Goal: Task Accomplishment & Management: Use online tool/utility

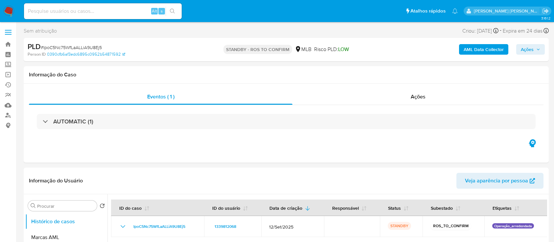
select select "10"
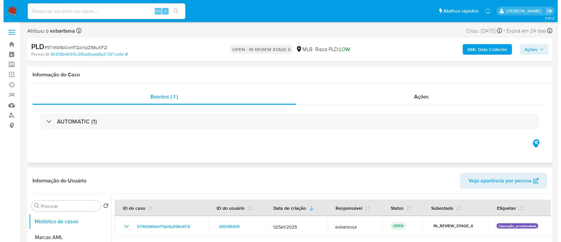
scroll to position [87, 0]
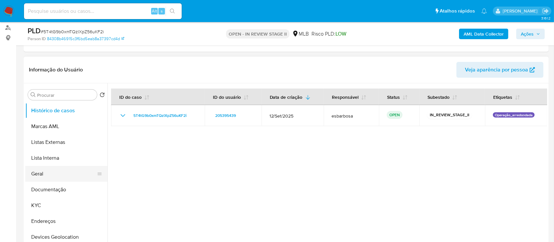
click at [36, 65] on button "Geral" at bounding box center [63, 174] width 77 height 16
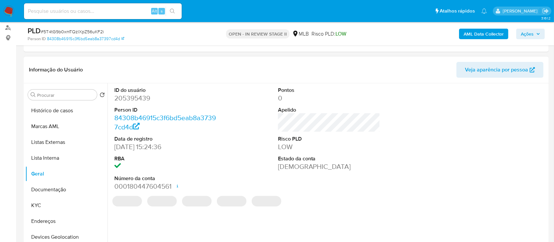
click at [140, 65] on dd "205395439" at bounding box center [165, 97] width 103 height 9
copy dd "205395439"
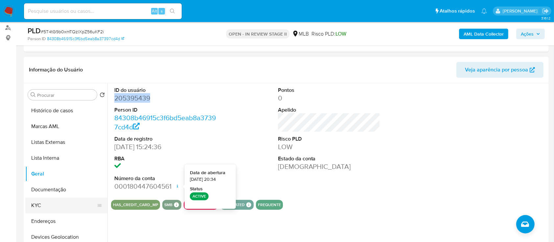
click at [51, 65] on button "KYC" at bounding box center [63, 205] width 77 height 16
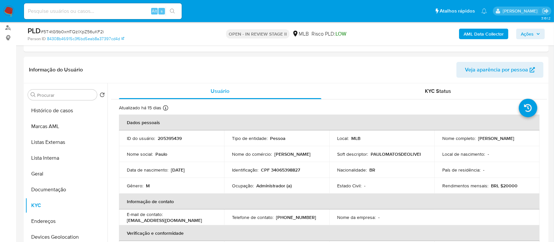
click at [476, 29] on b "AML Data Collector" at bounding box center [484, 34] width 40 height 11
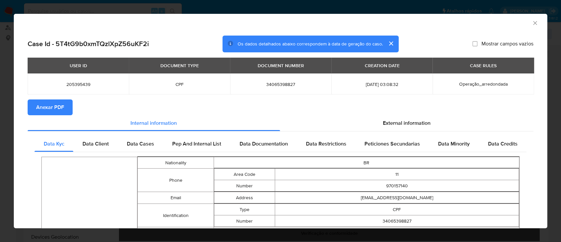
click at [44, 65] on span "Anexar PDF" at bounding box center [50, 107] width 28 height 14
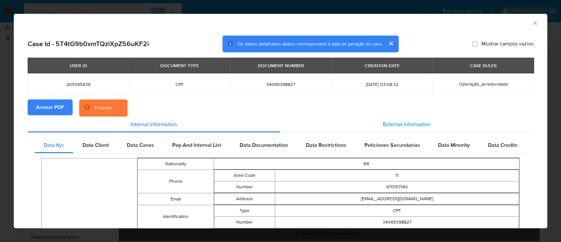
click at [370, 65] on div "External information" at bounding box center [407, 124] width 254 height 16
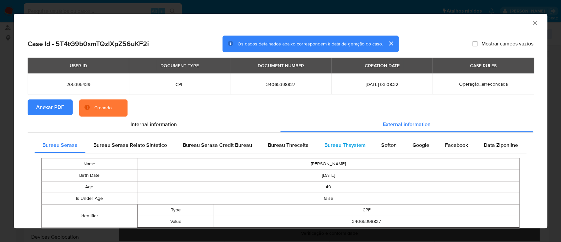
click at [348, 65] on div "Bureau Thsystem" at bounding box center [345, 145] width 57 height 16
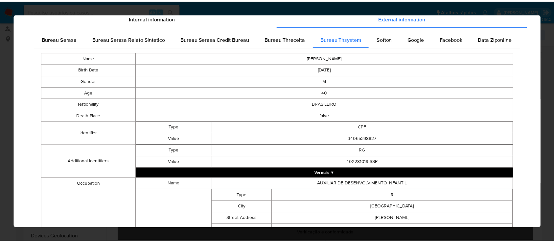
scroll to position [0, 0]
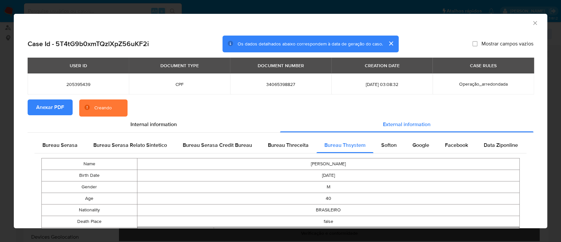
click at [375, 65] on section "Anexar PDF Creando" at bounding box center [281, 107] width 506 height 17
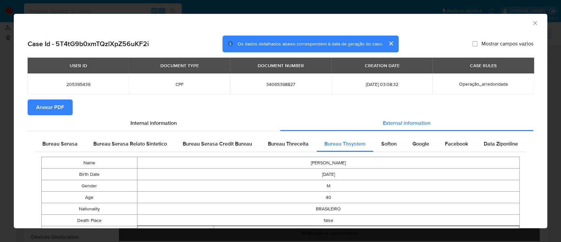
drag, startPoint x: 531, startPoint y: 25, endPoint x: 487, endPoint y: 0, distance: 50.5
click at [532, 25] on icon "Fechar a janela" at bounding box center [535, 23] width 7 height 7
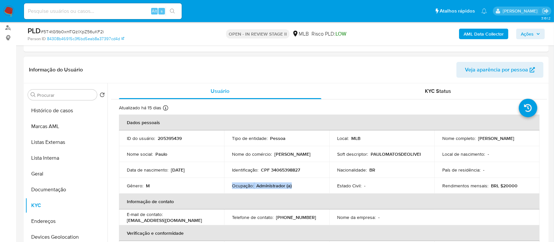
drag, startPoint x: 299, startPoint y: 185, endPoint x: 232, endPoint y: 184, distance: 67.4
click at [232, 65] on div "Ocupação : Administrador (a)" at bounding box center [276, 186] width 89 height 6
copy div "Ocupação : Administrador (a)"
click at [61, 65] on button "Documentação" at bounding box center [63, 190] width 77 height 16
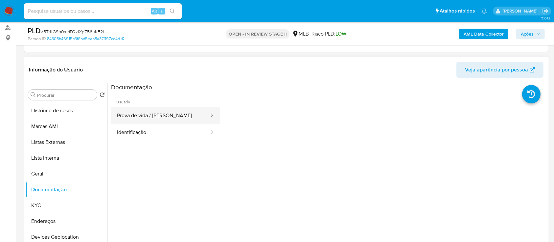
click at [153, 65] on button "Prova de vida / Selfie" at bounding box center [160, 115] width 99 height 17
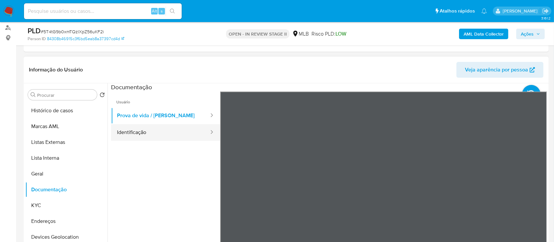
click at [154, 65] on button "Identificação" at bounding box center [160, 132] width 99 height 17
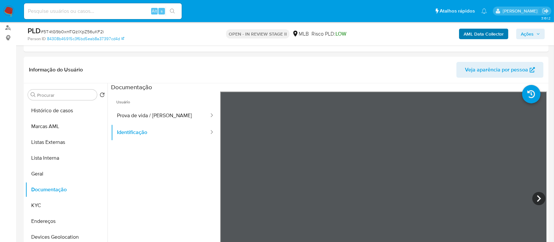
drag, startPoint x: 529, startPoint y: 34, endPoint x: 501, endPoint y: 37, distance: 28.4
click at [529, 34] on span "Ações" at bounding box center [527, 34] width 13 height 11
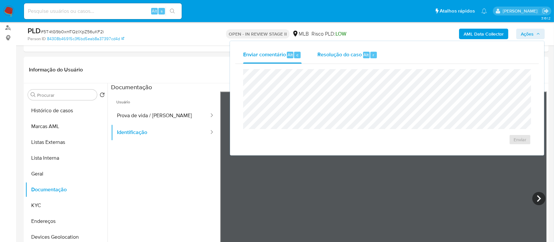
click at [329, 57] on span "Resolução do caso" at bounding box center [340, 55] width 44 height 8
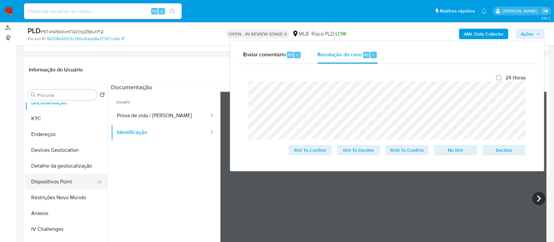
scroll to position [87, 0]
click at [56, 65] on button "Restrições Novo Mundo" at bounding box center [63, 197] width 77 height 16
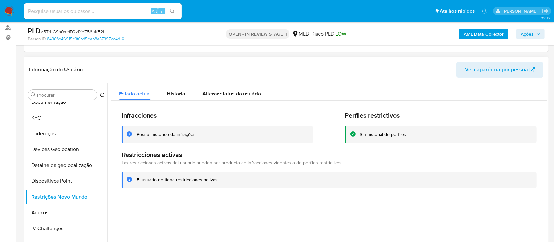
click at [167, 65] on div "Possui histórico de infrações" at bounding box center [166, 134] width 59 height 6
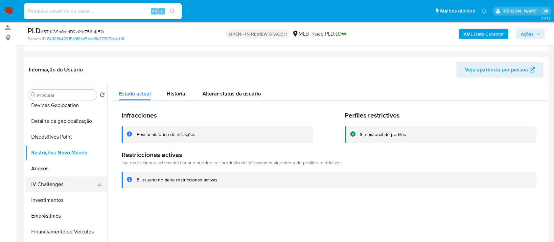
scroll to position [44, 0]
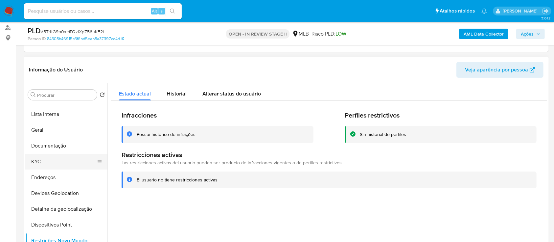
click at [52, 65] on button "KYC" at bounding box center [63, 162] width 77 height 16
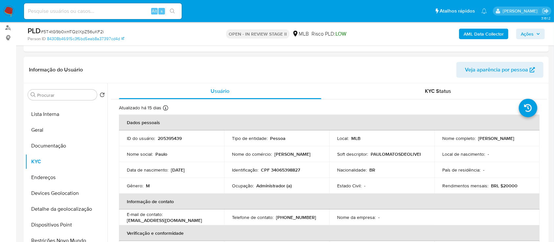
drag, startPoint x: 505, startPoint y: 141, endPoint x: 441, endPoint y: 142, distance: 64.8
click at [443, 65] on div "Nome completo : Paulo Matos de Oliveira Junior" at bounding box center [487, 138] width 89 height 6
copy p "Paulo Matos de Oliveira Junior"
click at [96, 32] on span "# 5T4tG9b0xmTQzlXpZ56uKF2i" at bounding box center [72, 31] width 63 height 7
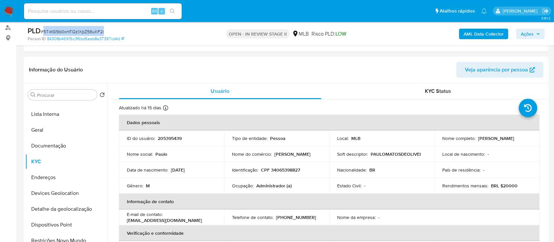
copy span "5T4tG9b0xmTQzlXpZ56uKF2i"
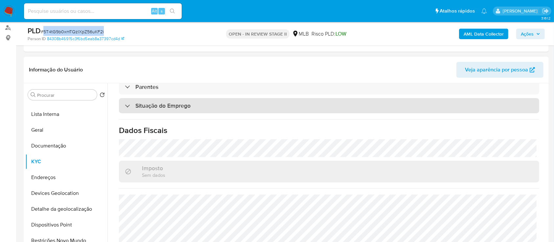
scroll to position [280, 0]
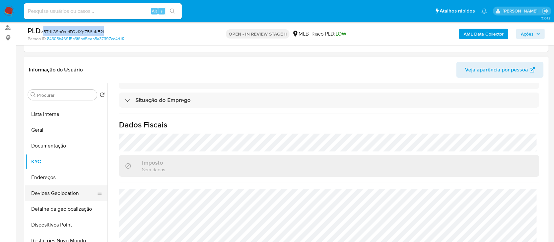
click at [67, 65] on button "Devices Geolocation" at bounding box center [63, 193] width 77 height 16
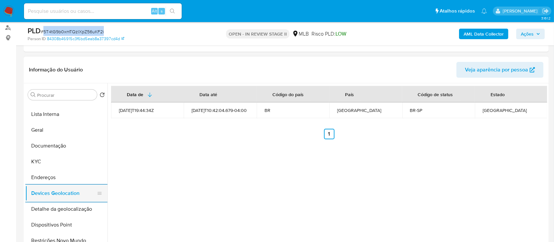
scroll to position [87, 0]
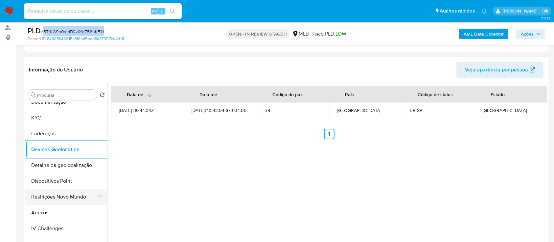
click at [63, 65] on button "Restrições Novo Mundo" at bounding box center [63, 197] width 77 height 16
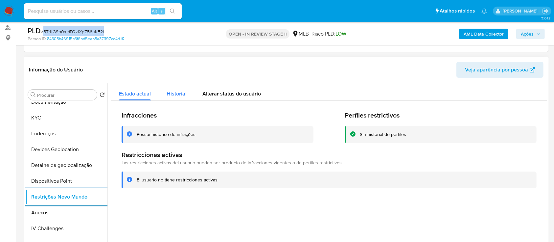
click at [183, 65] on span "Historial" at bounding box center [177, 94] width 20 height 8
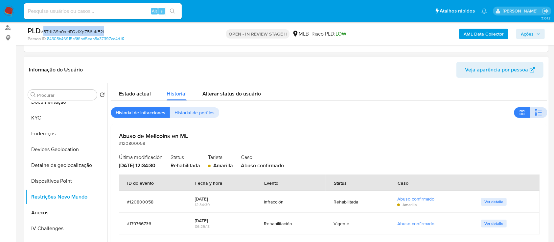
click at [535, 65] on icon "button" at bounding box center [539, 113] width 8 height 8
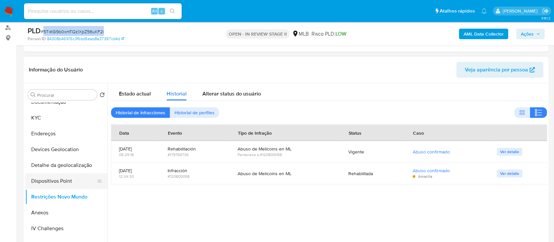
click at [71, 65] on button "Dispositivos Point" at bounding box center [63, 181] width 77 height 16
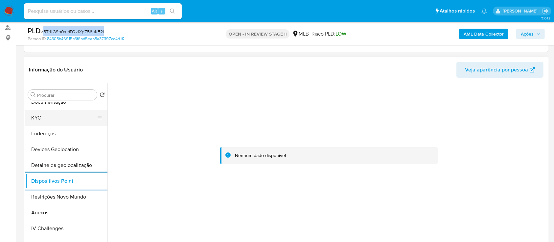
click at [55, 65] on button "KYC" at bounding box center [63, 118] width 77 height 16
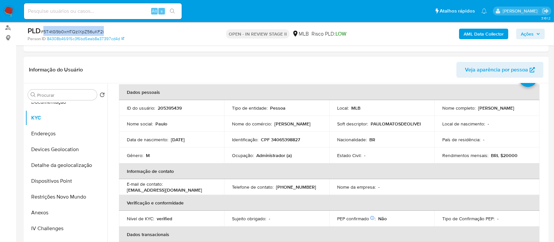
scroll to position [16, 0]
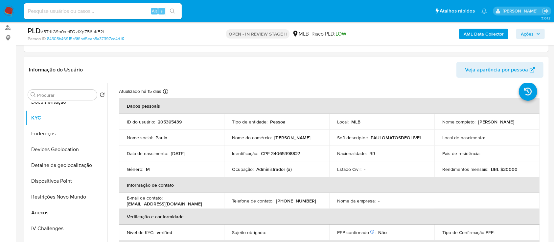
click at [296, 65] on p "CPF 34065398827" at bounding box center [280, 153] width 39 height 6
copy p "34065398827"
click at [50, 65] on button "Anexos" at bounding box center [63, 213] width 77 height 16
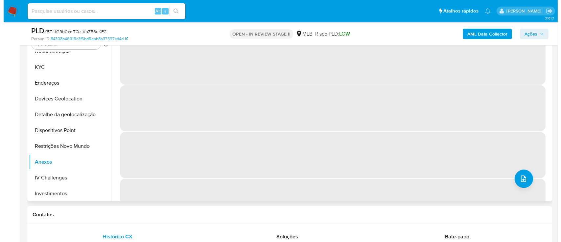
scroll to position [87, 0]
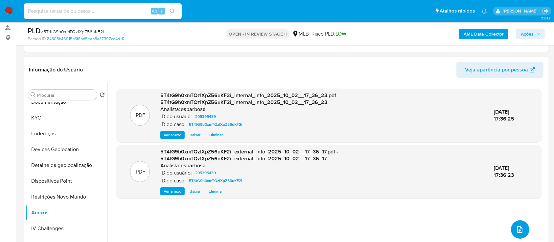
click at [516, 65] on icon "upload-file" at bounding box center [520, 229] width 8 height 8
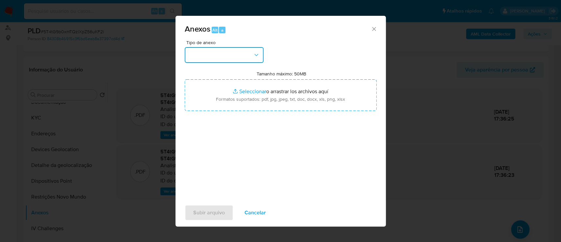
click at [219, 57] on button "button" at bounding box center [224, 55] width 79 height 16
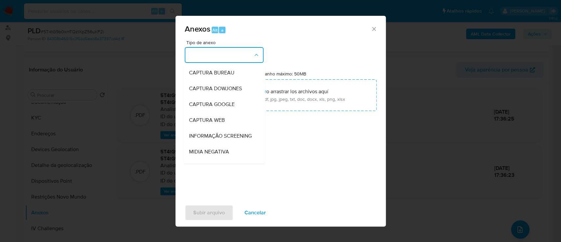
drag, startPoint x: 322, startPoint y: 130, endPoint x: 287, endPoint y: 120, distance: 36.3
click at [322, 65] on div "Tipo de anexo CAPTURA BUREAU CAPTURA DOWJONES CAPTURA GOOGLE CAPTURA WEB INFORM…" at bounding box center [281, 117] width 192 height 155
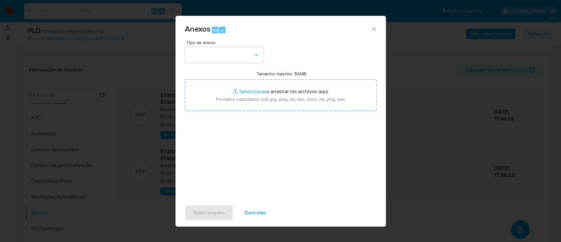
drag, startPoint x: 335, startPoint y: 39, endPoint x: 276, endPoint y: 59, distance: 62.7
click at [335, 39] on div "Anexos Alt a" at bounding box center [281, 28] width 210 height 25
click at [234, 57] on button "button" at bounding box center [224, 55] width 79 height 16
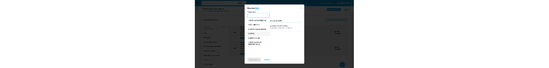
scroll to position [101, 0]
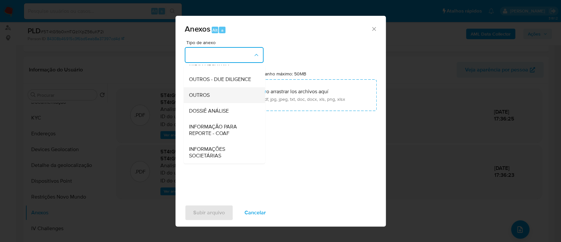
click at [210, 65] on div "OUTROS" at bounding box center [222, 95] width 67 height 16
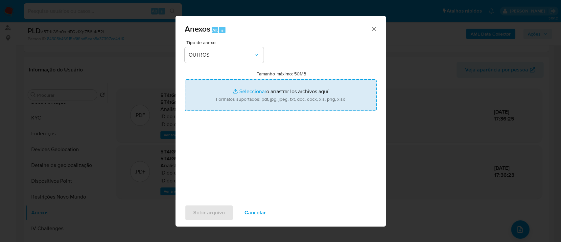
click at [250, 65] on input "Tamanho máximo: 50MB Seleccionar archivos" at bounding box center [281, 95] width 192 height 32
type input "C:\fakepath\SAR - XXXXX - CPF 34065398827 - PAULO MATOS DE OLIVEIRA JUNIOR.pdf"
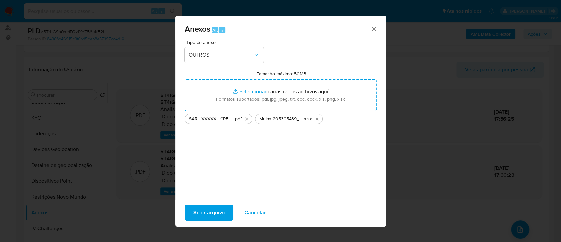
click at [212, 65] on span "Subir arquivo" at bounding box center [209, 212] width 32 height 14
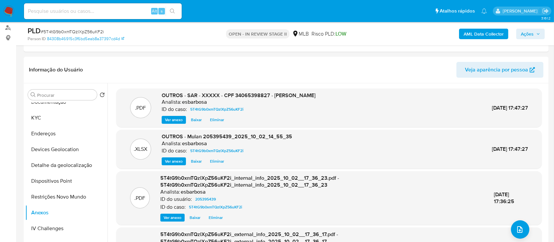
click at [529, 34] on span "Ações" at bounding box center [527, 34] width 13 height 11
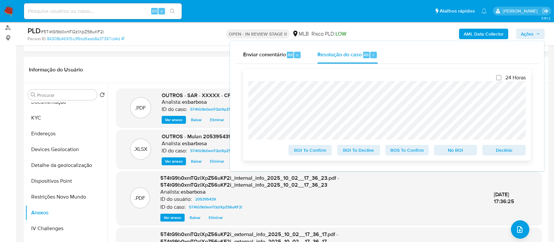
click at [407, 65] on div "24 Horas ROI To Confirm ROI To Decline ROS To Confirm No ROI Declínio" at bounding box center [387, 114] width 288 height 91
click at [408, 65] on span "ROS To Confirm" at bounding box center [407, 149] width 34 height 9
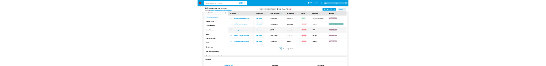
scroll to position [87, 0]
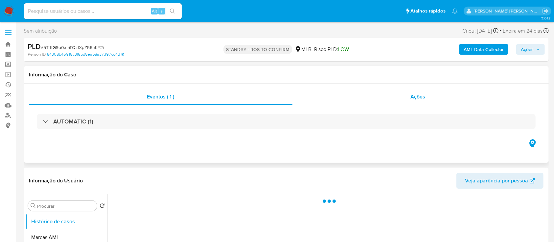
click at [329, 68] on div "Ações" at bounding box center [418, 97] width 251 height 16
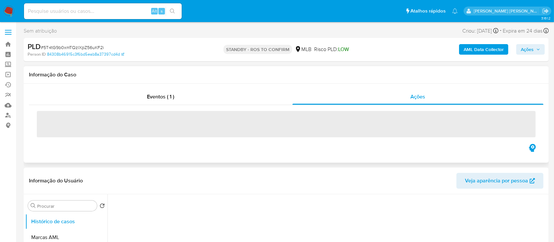
select select "10"
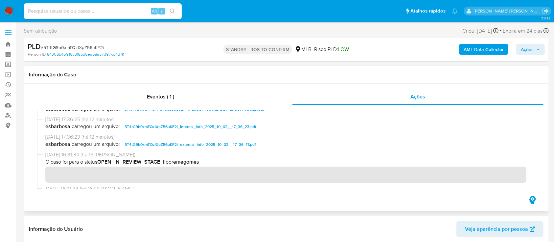
scroll to position [87, 0]
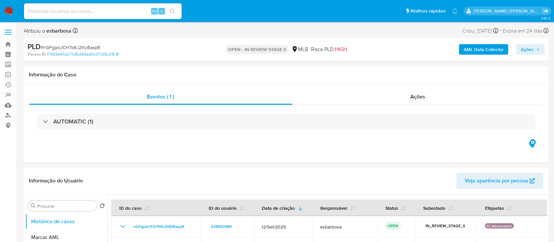
scroll to position [44, 0]
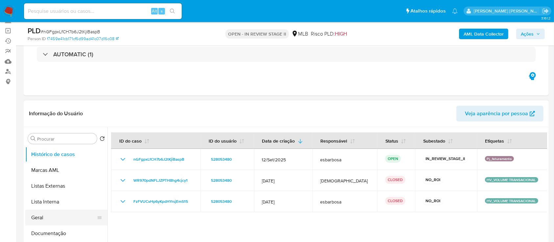
click at [49, 217] on button "Geral" at bounding box center [63, 217] width 77 height 16
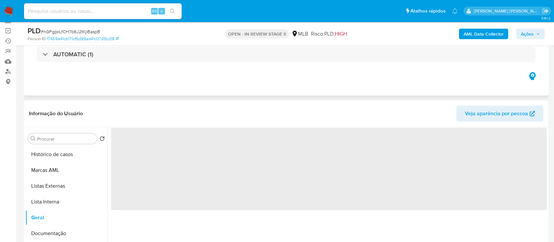
scroll to position [87, 0]
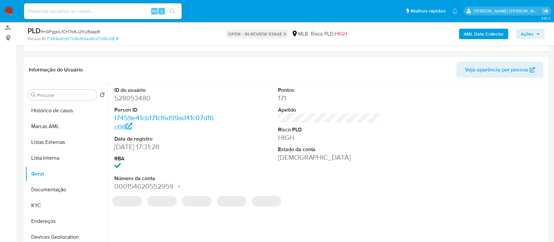
click at [142, 99] on dd "528053480" at bounding box center [165, 97] width 103 height 9
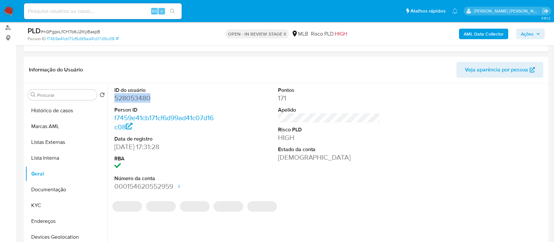
copy dd "528053480"
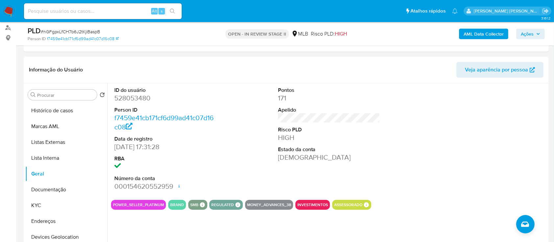
click at [87, 30] on span "# nGFgpxLfCH7b6J2tKjiBaspB" at bounding box center [71, 31] width 60 height 7
copy span "nGFgpxLfCH7b6J2tKjiBaspB"
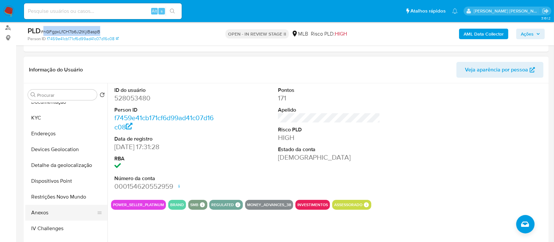
click at [46, 209] on button "Anexos" at bounding box center [63, 213] width 77 height 16
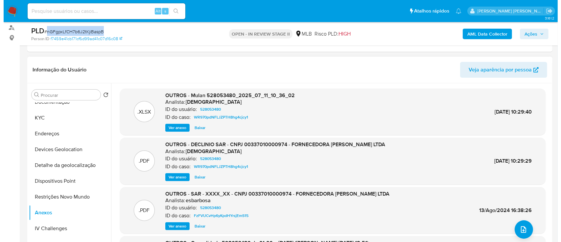
scroll to position [44, 0]
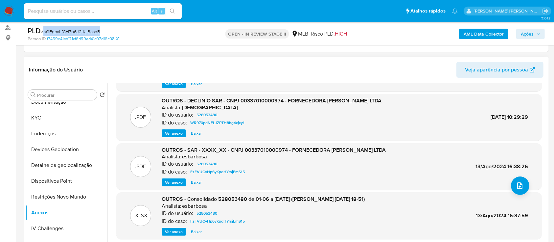
click at [171, 183] on span "Ver anexo" at bounding box center [174, 182] width 18 height 7
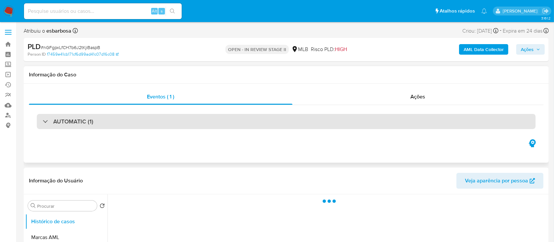
select select "10"
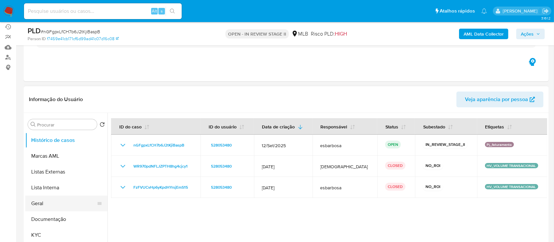
scroll to position [87, 0]
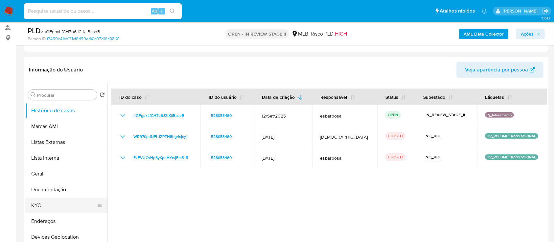
click at [47, 208] on button "KYC" at bounding box center [63, 205] width 77 height 16
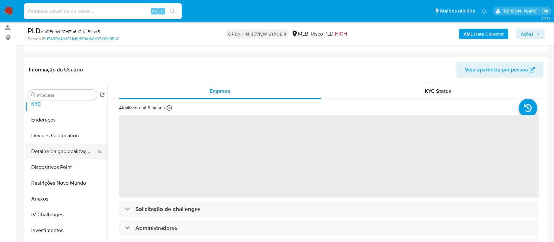
scroll to position [132, 0]
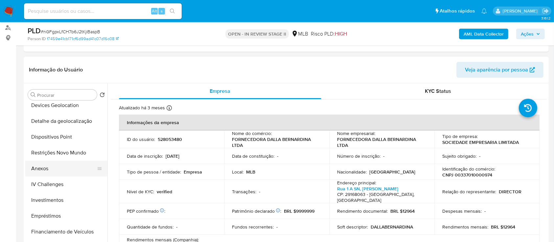
click at [48, 165] on button "Anexos" at bounding box center [63, 168] width 77 height 16
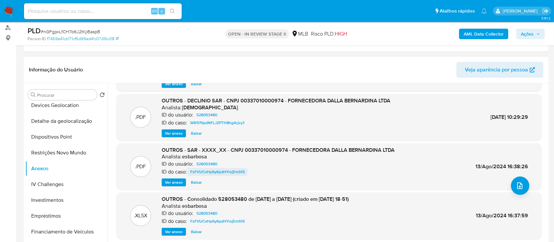
scroll to position [55, 0]
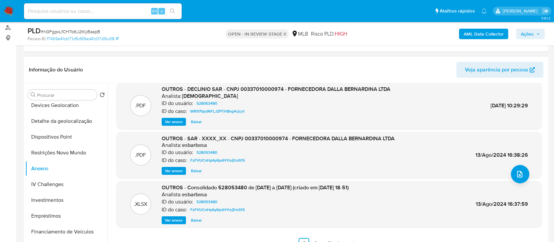
click at [175, 168] on span "Ver anexo" at bounding box center [174, 170] width 18 height 7
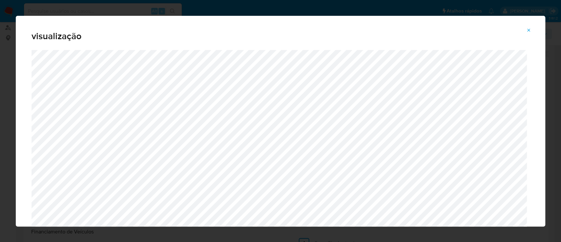
click at [530, 30] on icon "Attachment preview" at bounding box center [529, 30] width 5 height 5
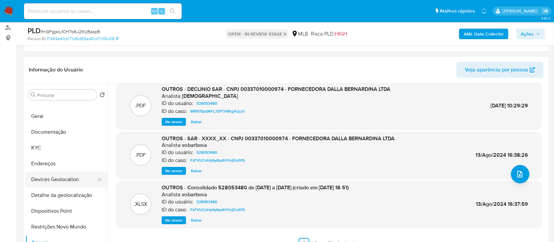
scroll to position [44, 0]
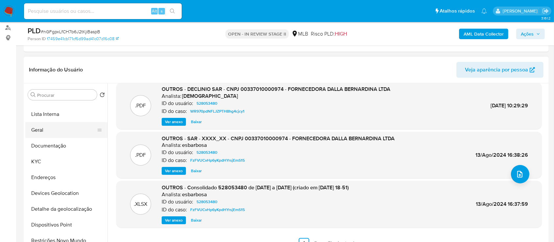
click at [58, 130] on button "Geral" at bounding box center [63, 130] width 77 height 16
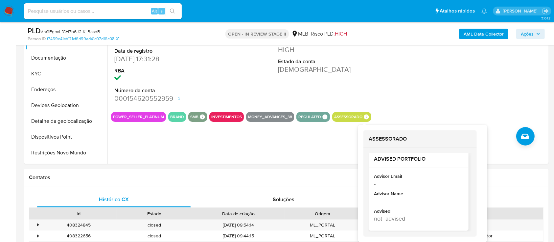
scroll to position [6, 0]
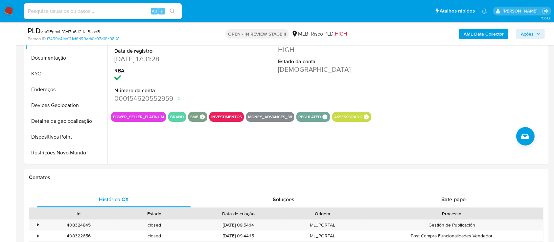
click at [528, 36] on span "Ações" at bounding box center [527, 34] width 13 height 11
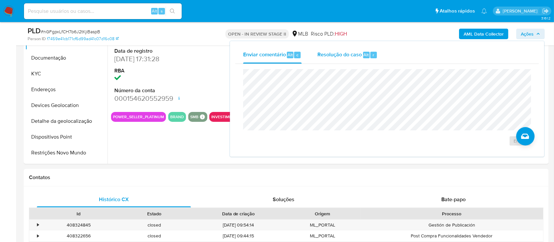
click at [333, 57] on span "Resolução do caso" at bounding box center [340, 55] width 44 height 8
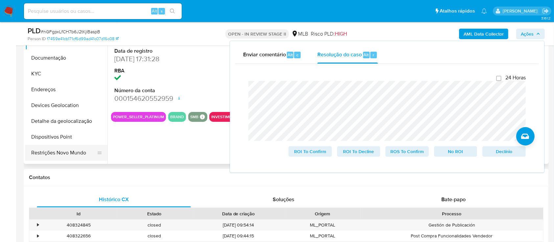
click at [58, 153] on button "Restrições Novo Mundo" at bounding box center [63, 153] width 77 height 16
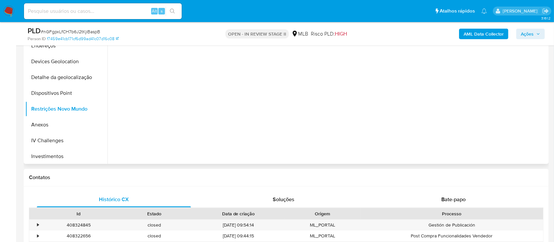
scroll to position [132, 0]
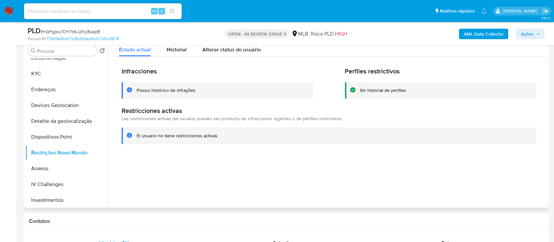
click at [166, 89] on div "Possui histórico de infrações" at bounding box center [166, 90] width 59 height 6
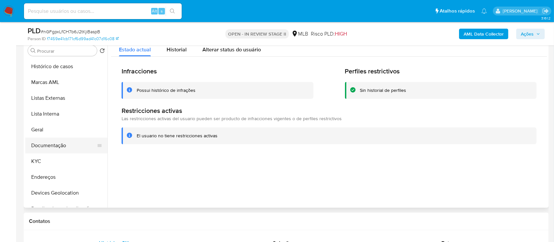
click at [59, 146] on button "Documentação" at bounding box center [63, 145] width 77 height 16
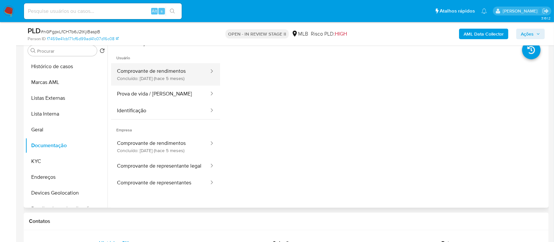
click at [174, 75] on button "Comprovante de rendimentos Concluído: 05/05/2025 (hace 5 meses)" at bounding box center [160, 74] width 99 height 22
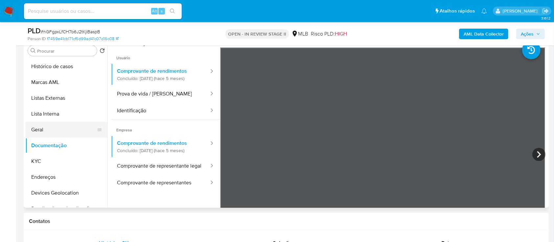
click at [52, 128] on button "Geral" at bounding box center [63, 130] width 77 height 16
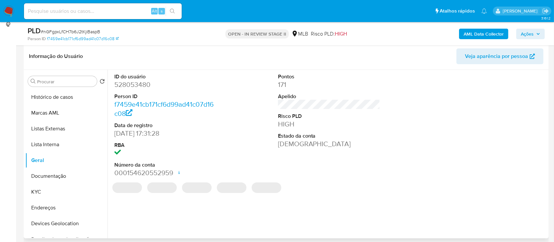
scroll to position [87, 0]
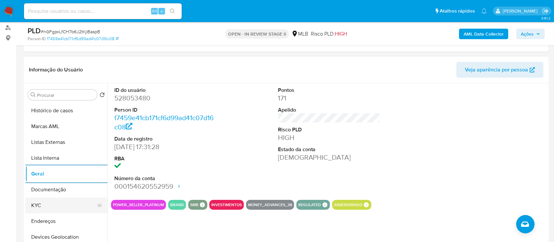
click at [54, 206] on button "KYC" at bounding box center [63, 205] width 77 height 16
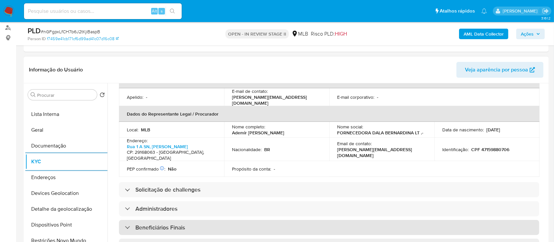
scroll to position [175, 0]
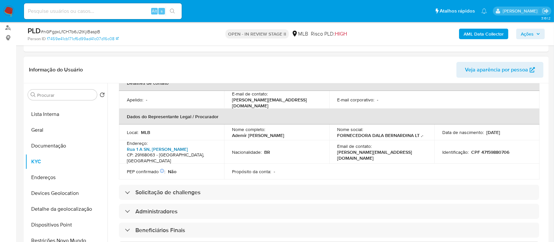
click at [134, 146] on link "Rua 1 A SN, Civit Ii" at bounding box center [157, 149] width 61 height 7
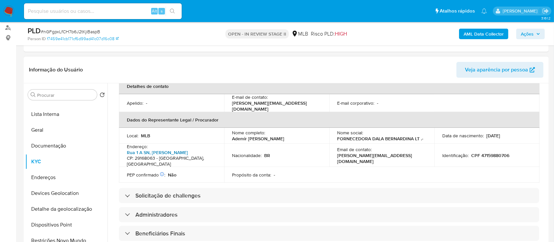
scroll to position [170, 0]
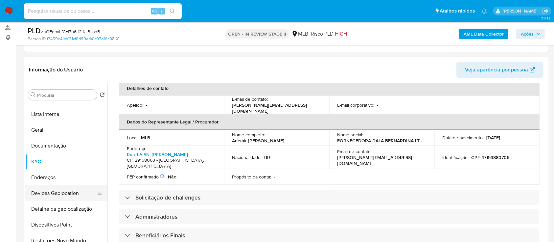
click at [59, 188] on button "Devices Geolocation" at bounding box center [63, 193] width 77 height 16
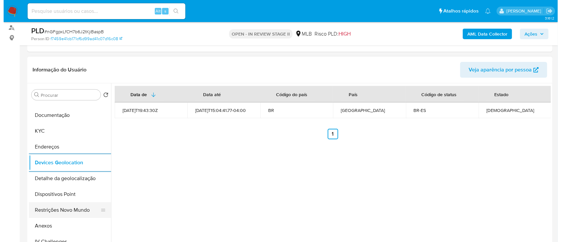
scroll to position [87, 0]
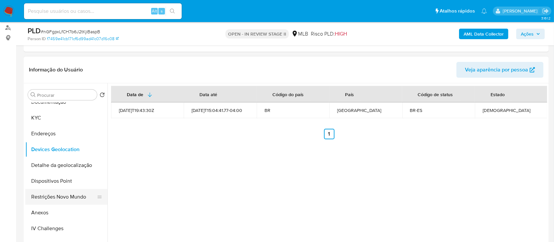
click at [63, 197] on button "Restrições Novo Mundo" at bounding box center [63, 197] width 77 height 16
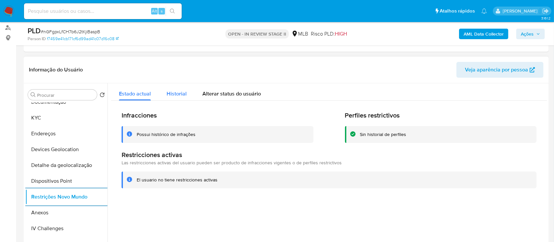
click at [177, 97] on div "Historial" at bounding box center [177, 91] width 20 height 17
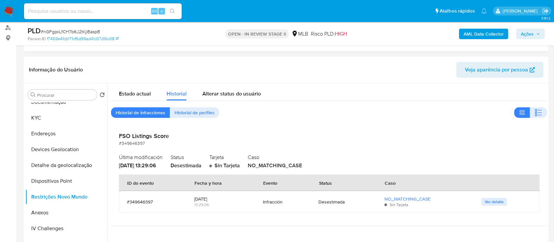
drag, startPoint x: 535, startPoint y: 115, endPoint x: 471, endPoint y: 10, distance: 123.5
click at [535, 115] on icon "button" at bounding box center [539, 113] width 8 height 8
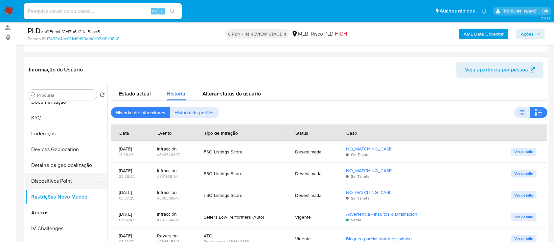
click at [63, 181] on button "Dispositivos Point" at bounding box center [63, 181] width 77 height 16
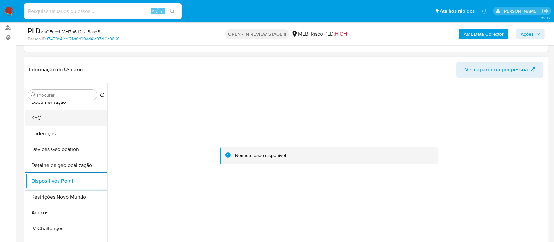
click at [63, 117] on button "KYC" at bounding box center [63, 118] width 77 height 16
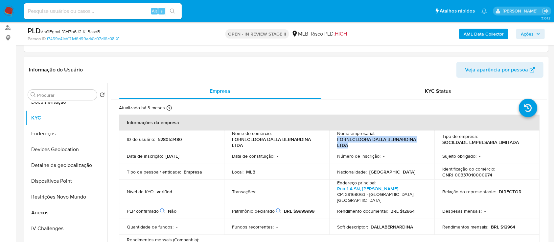
drag, startPoint x: 349, startPoint y: 144, endPoint x: 335, endPoint y: 141, distance: 13.9
click at [335, 141] on td "Nome empresarial : FORNECEDORA DALLA BERNARDINA LTDA" at bounding box center [382, 139] width 105 height 18
copy p "FORNECEDORA DALLA BERNARDINA LTDA"
click at [47, 210] on button "Anexos" at bounding box center [63, 213] width 77 height 16
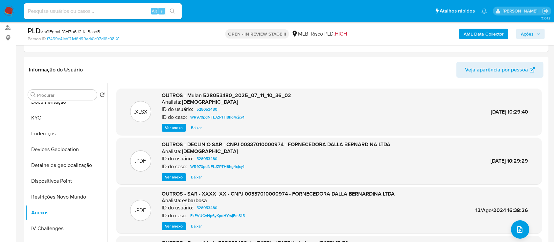
click at [480, 33] on b "AML Data Collector" at bounding box center [484, 34] width 40 height 11
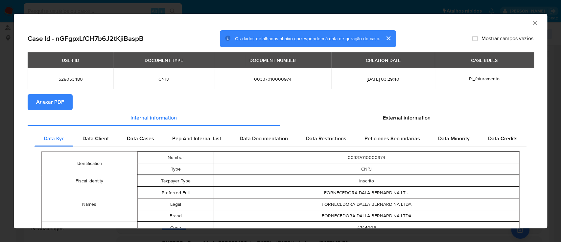
click at [47, 105] on span "Anexar PDF" at bounding box center [50, 102] width 28 height 14
drag, startPoint x: 529, startPoint y: 23, endPoint x: 521, endPoint y: 23, distance: 7.9
click at [533, 23] on icon "Fechar a janela" at bounding box center [535, 23] width 4 height 4
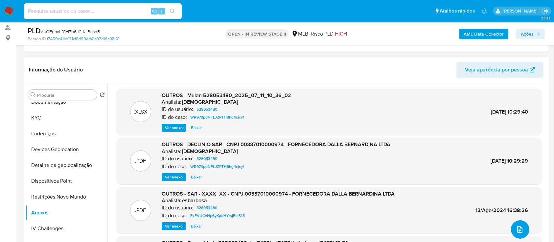
click at [519, 227] on icon "upload-file" at bounding box center [520, 229] width 8 height 8
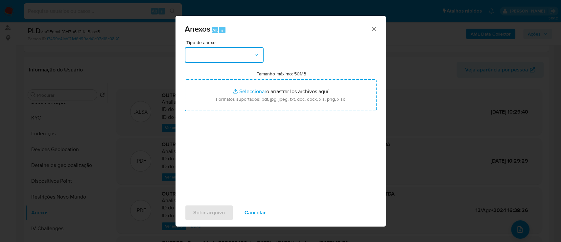
click at [229, 61] on button "button" at bounding box center [224, 55] width 79 height 16
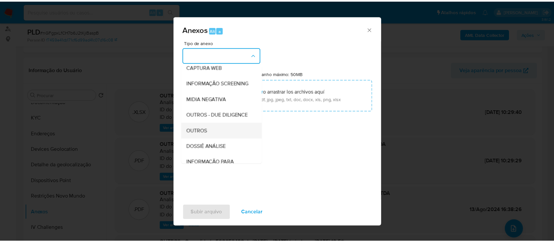
scroll to position [101, 0]
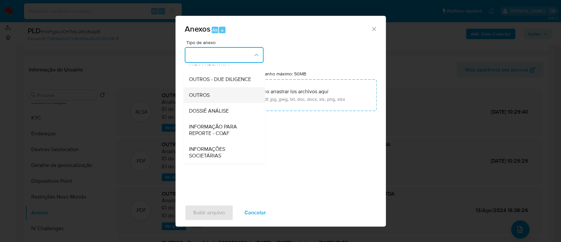
click at [209, 97] on span "OUTROS" at bounding box center [199, 95] width 21 height 7
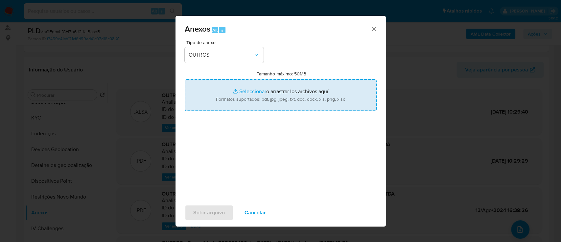
click at [259, 87] on input "Tamanho máximo: 50MB Seleccionar archivos" at bounding box center [281, 95] width 192 height 32
type input "C:\fakepath\SAR - XXXXX - CPF 34065398827 - PAULO MATOS DE OLIVEIRA JUNIOR.pdf"
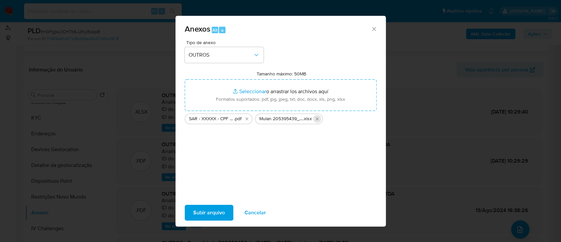
click at [318, 119] on icon "Eliminar Mulan 205395439_2025_10_02_14_55_35.xlsx" at bounding box center [317, 118] width 3 height 3
click at [212, 214] on span "Subir arquivo" at bounding box center [209, 212] width 32 height 14
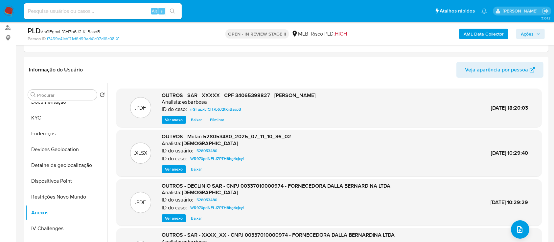
click at [530, 37] on span "Ações" at bounding box center [527, 34] width 13 height 11
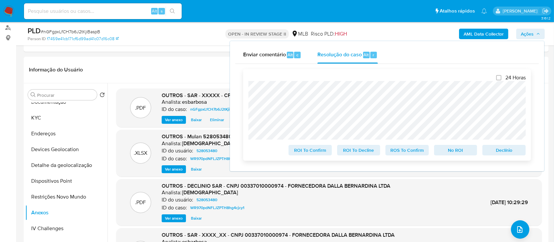
click at [455, 151] on span "No ROI" at bounding box center [456, 149] width 34 height 9
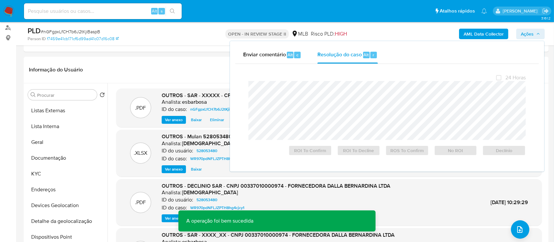
scroll to position [0, 0]
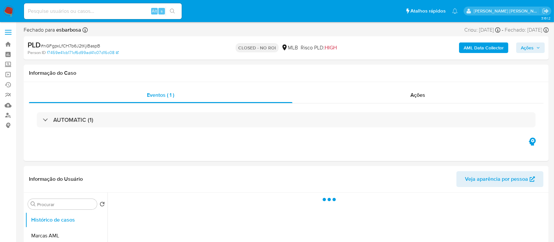
select select "10"
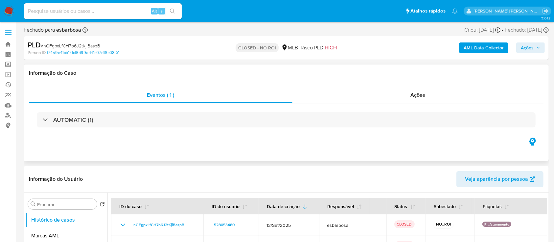
click at [371, 104] on div "AUTOMATIC (1)" at bounding box center [286, 119] width 515 height 33
click at [368, 97] on div "Ações" at bounding box center [418, 95] width 251 height 16
